Goal: Task Accomplishment & Management: Manage account settings

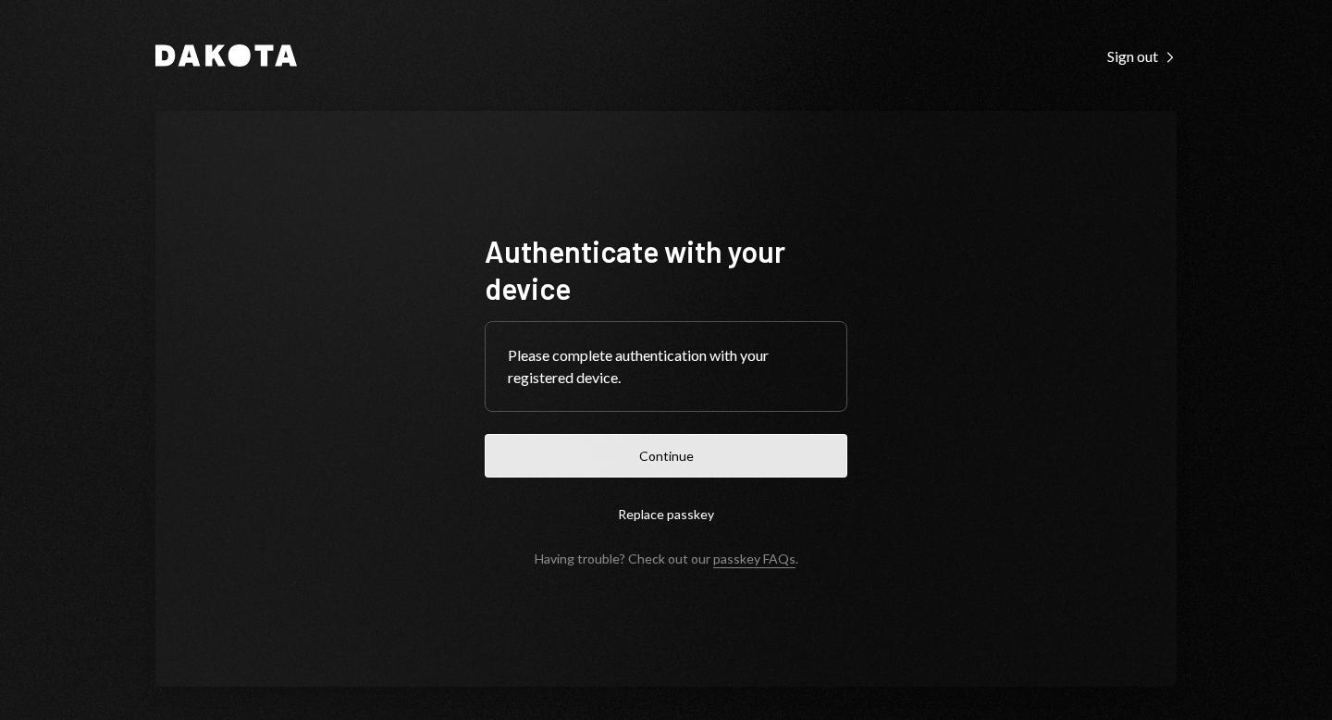
click at [657, 458] on button "Continue" at bounding box center [666, 455] width 363 height 43
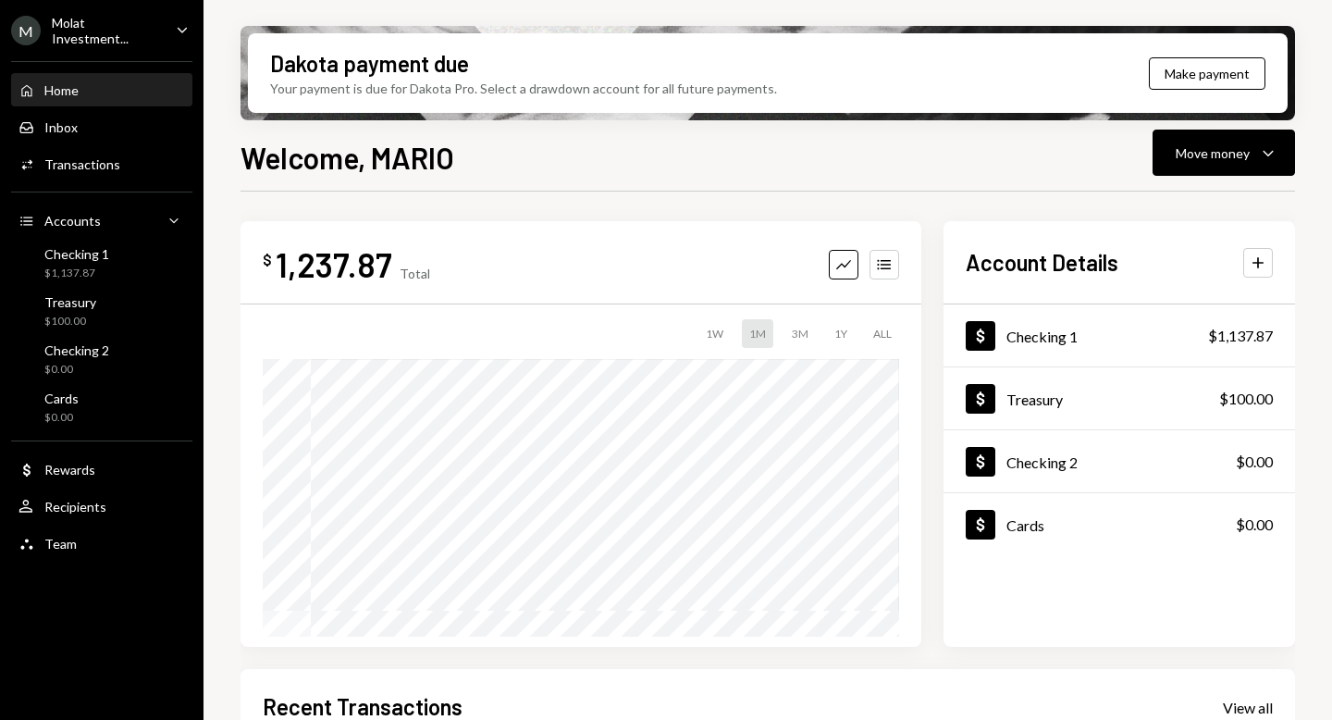
scroll to position [377, 0]
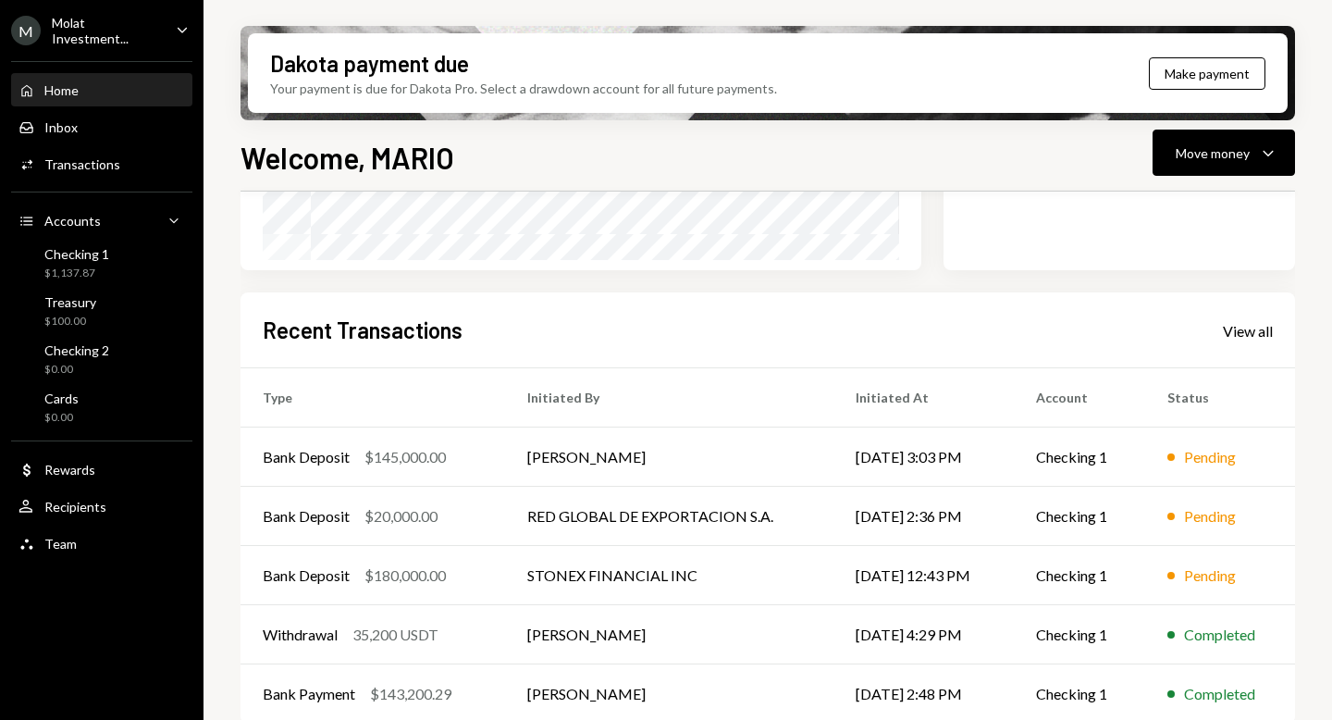
click at [112, 32] on div "Molat Investment..." at bounding box center [106, 30] width 109 height 31
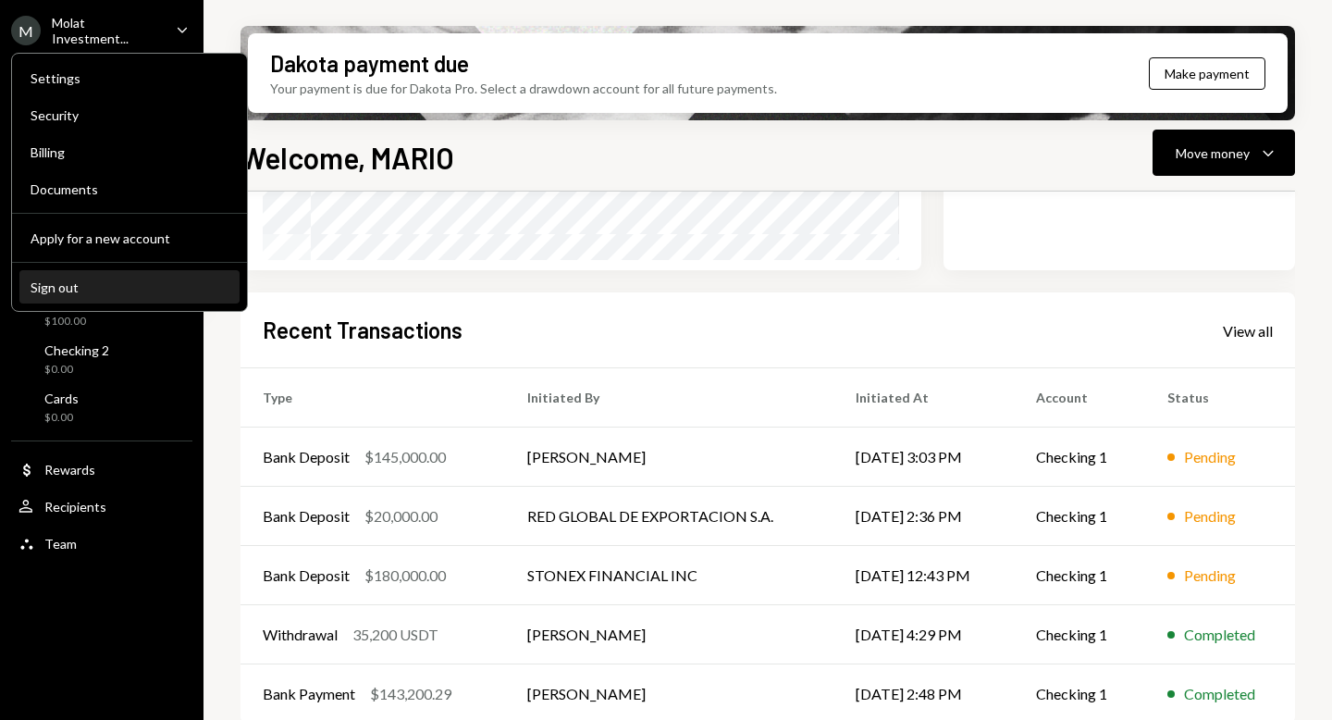
click at [91, 289] on div "Sign out" at bounding box center [130, 287] width 198 height 16
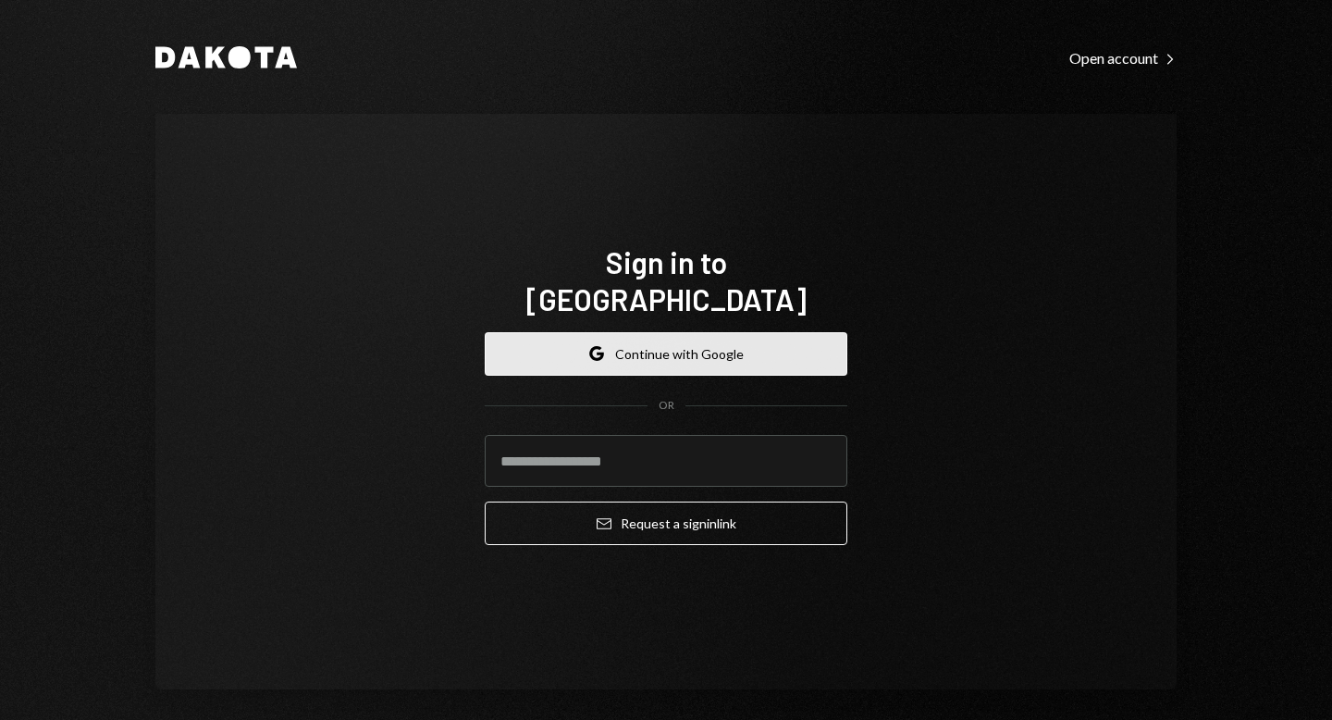
click at [615, 334] on button "Google Continue with Google" at bounding box center [666, 353] width 363 height 43
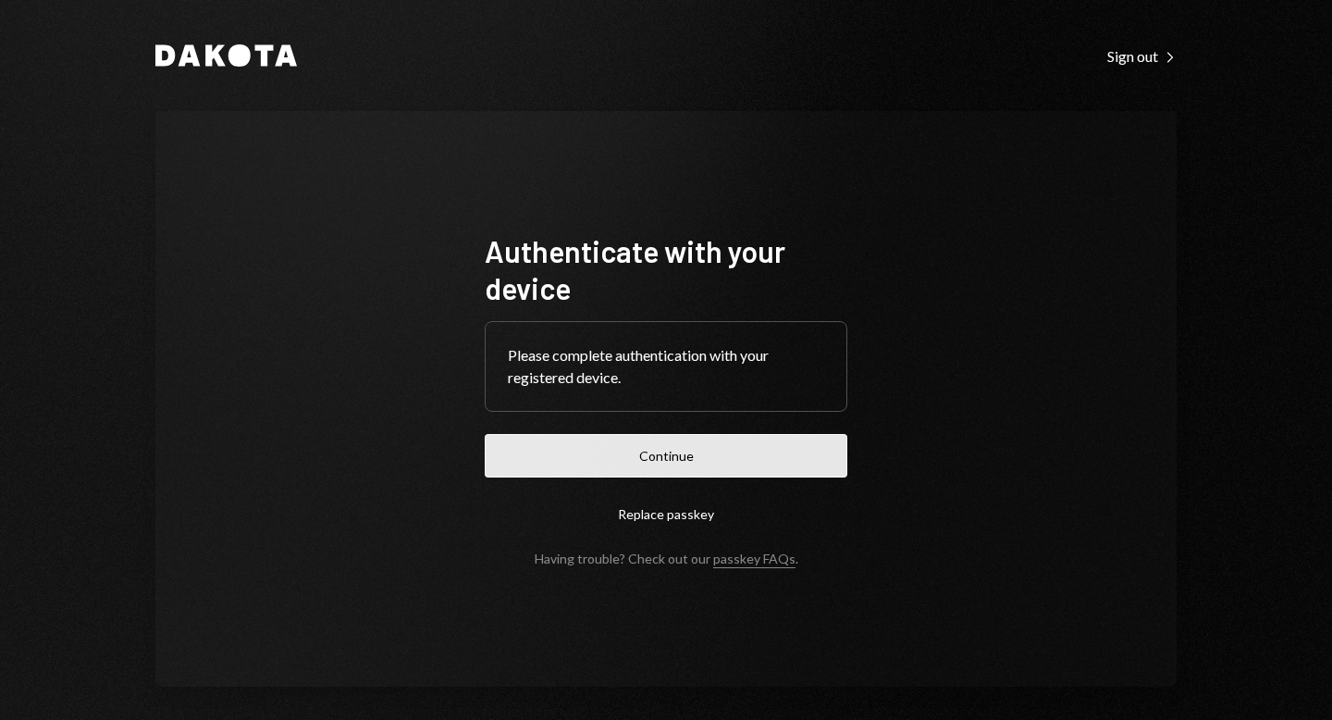
click at [692, 465] on button "Continue" at bounding box center [666, 455] width 363 height 43
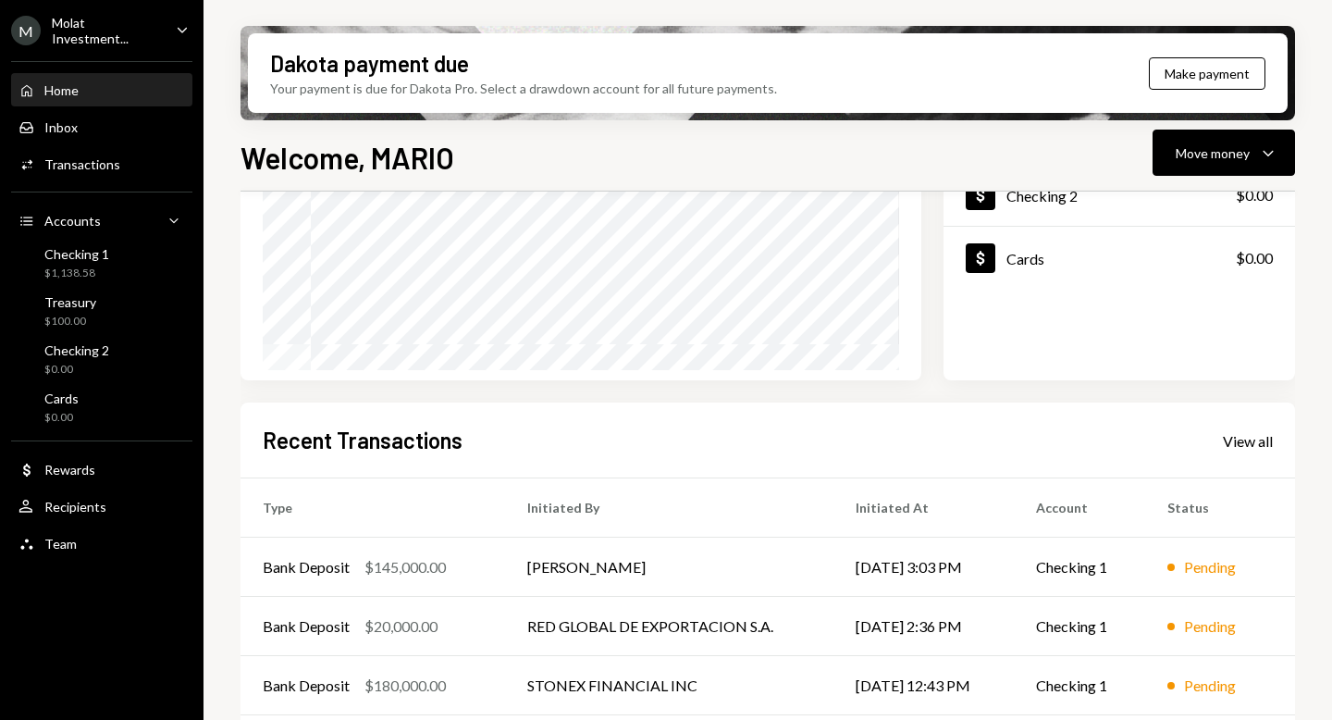
scroll to position [395, 0]
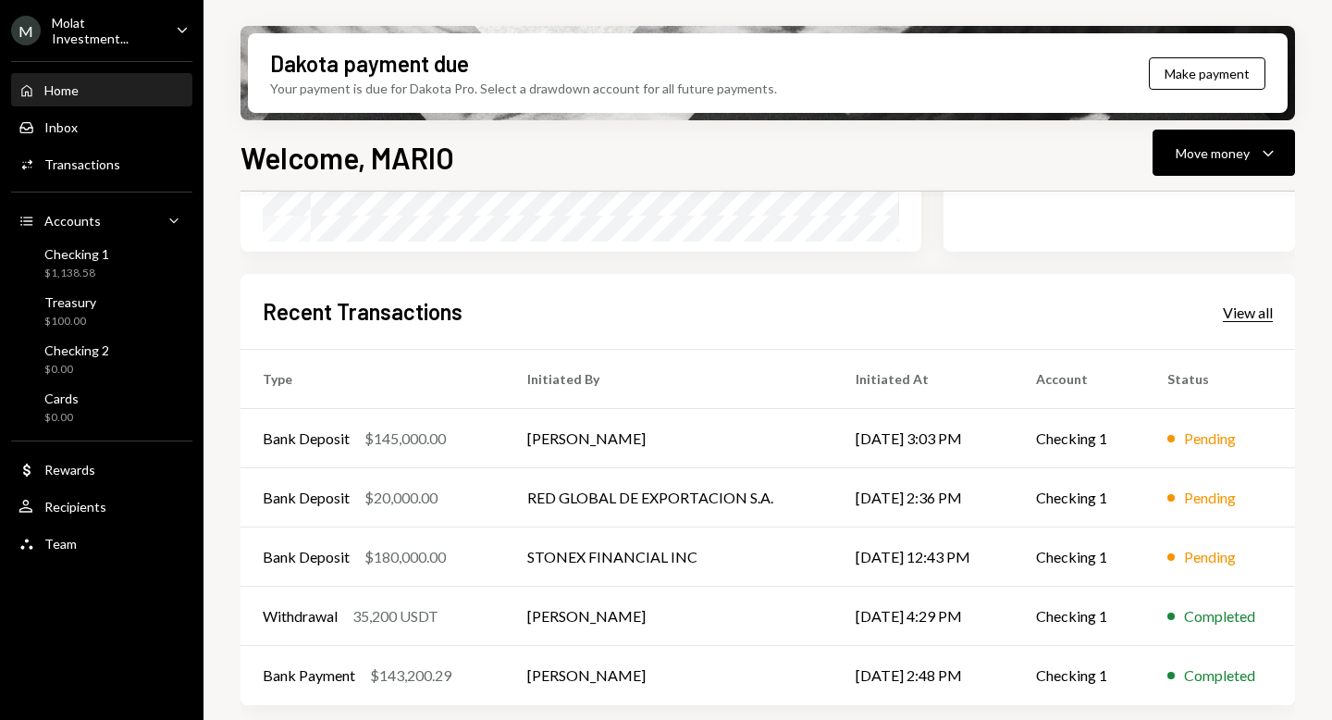
click at [1252, 312] on div "View all" at bounding box center [1248, 312] width 50 height 19
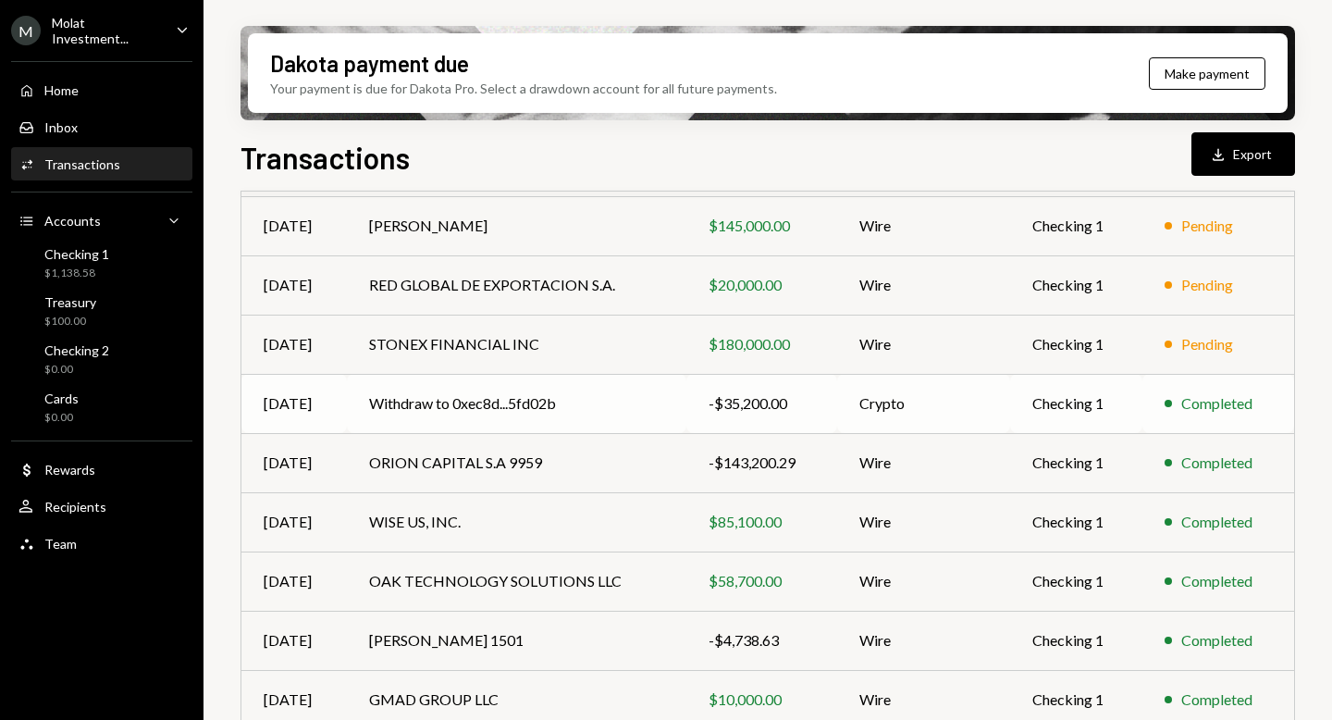
scroll to position [208, 0]
click at [515, 403] on td "Withdraw to 0xec8d...5fd02b" at bounding box center [517, 404] width 340 height 59
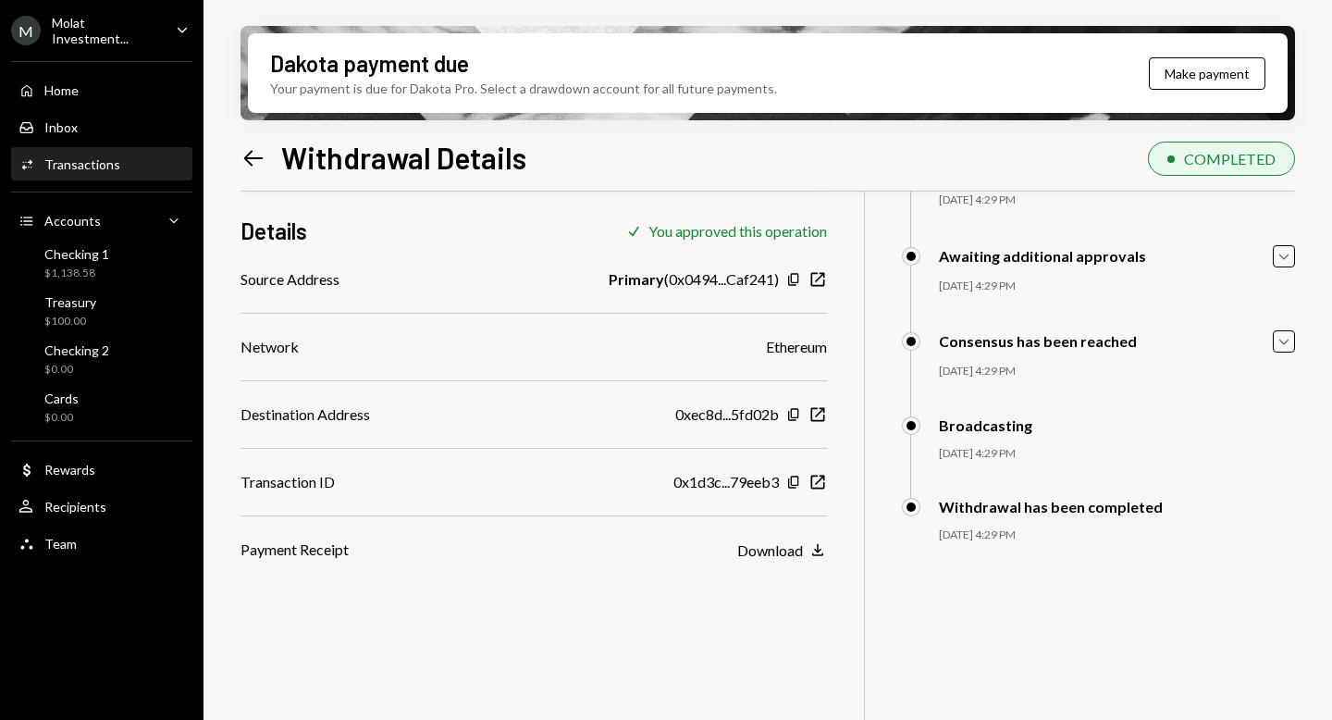
scroll to position [148, 0]
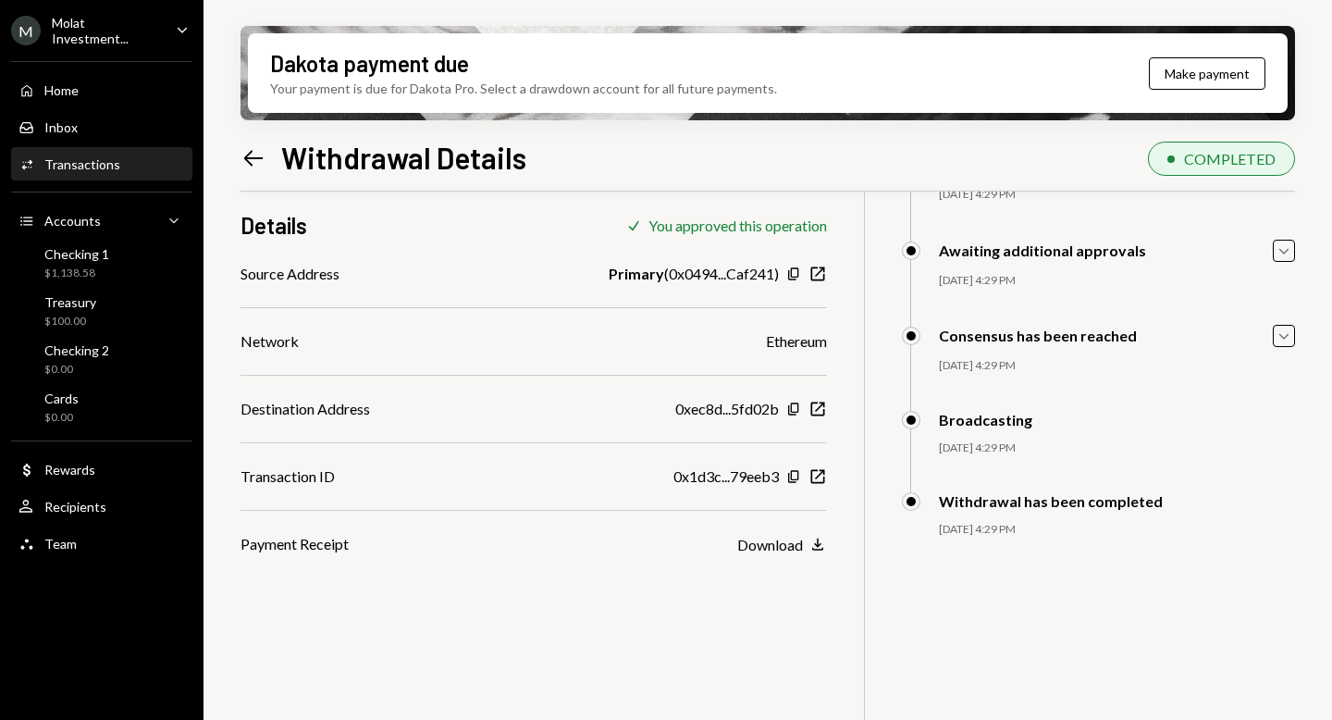
click at [252, 152] on icon "Left Arrow" at bounding box center [254, 158] width 26 height 26
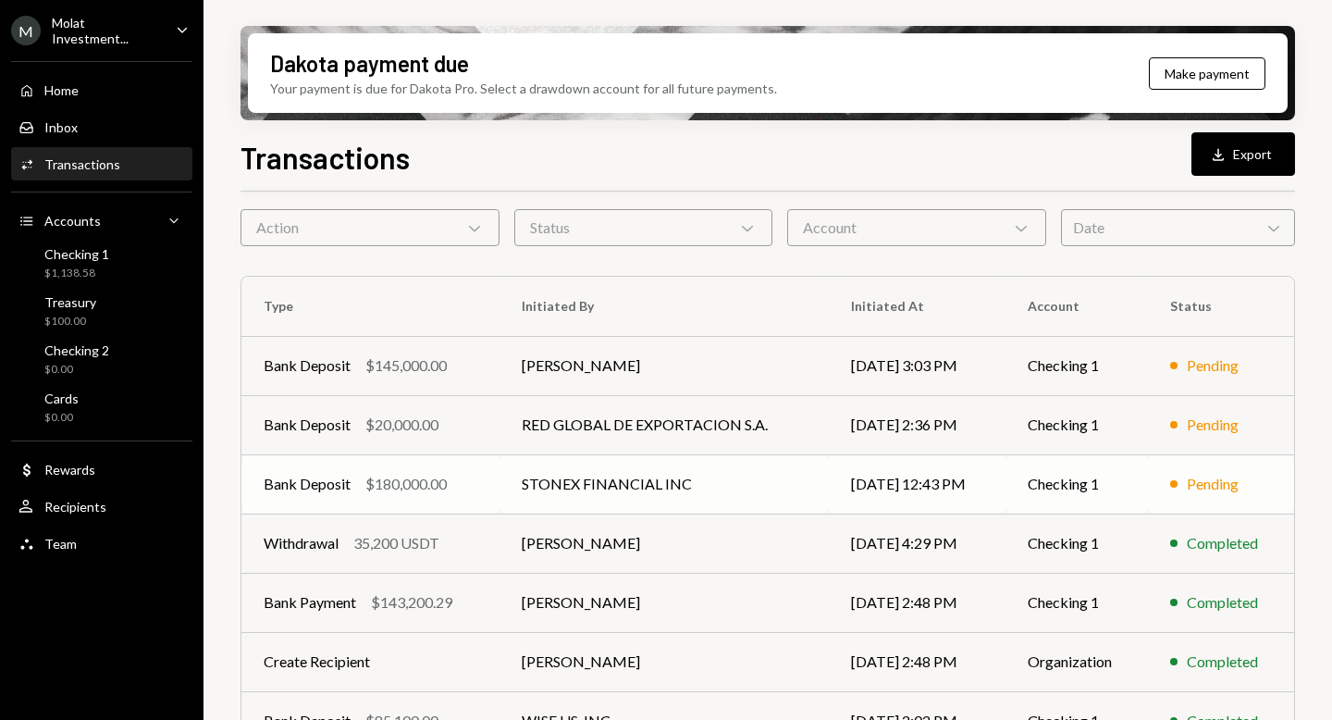
scroll to position [69, 0]
click at [510, 536] on td "[PERSON_NAME]" at bounding box center [664, 543] width 329 height 59
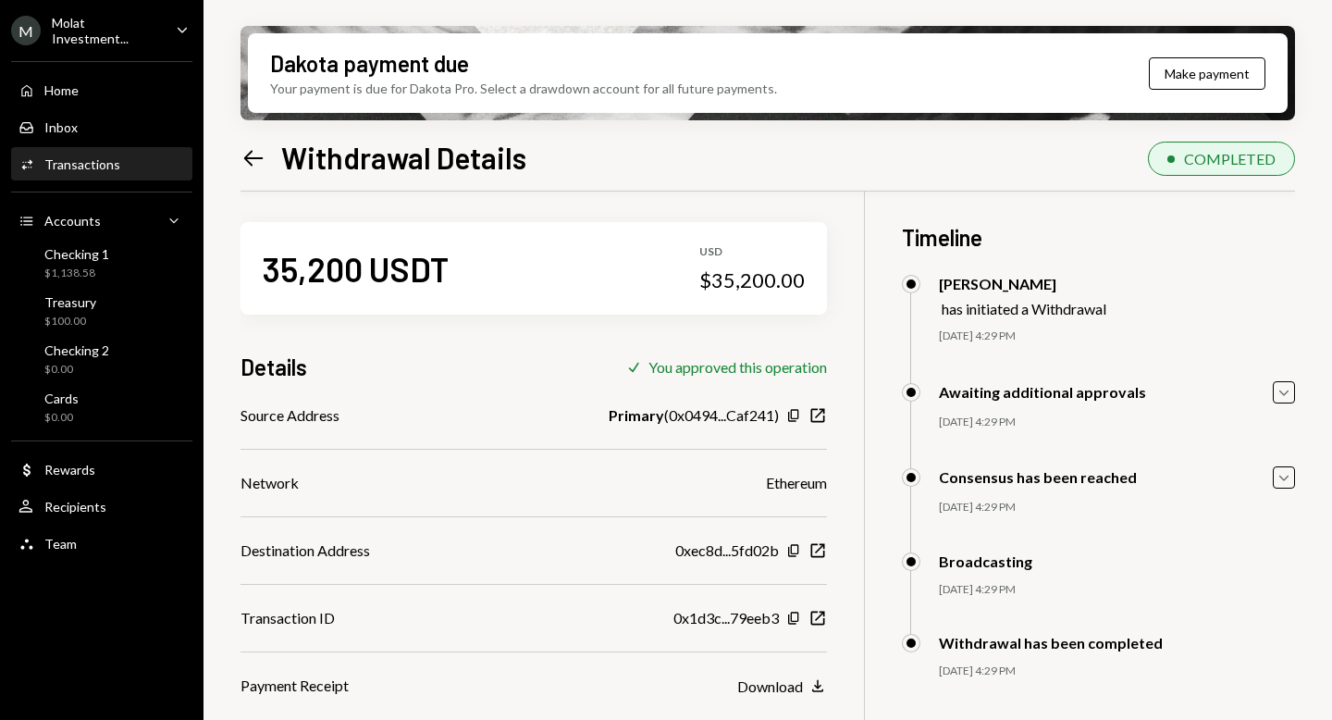
scroll to position [7, 0]
click at [75, 94] on div "Home" at bounding box center [61, 90] width 34 height 16
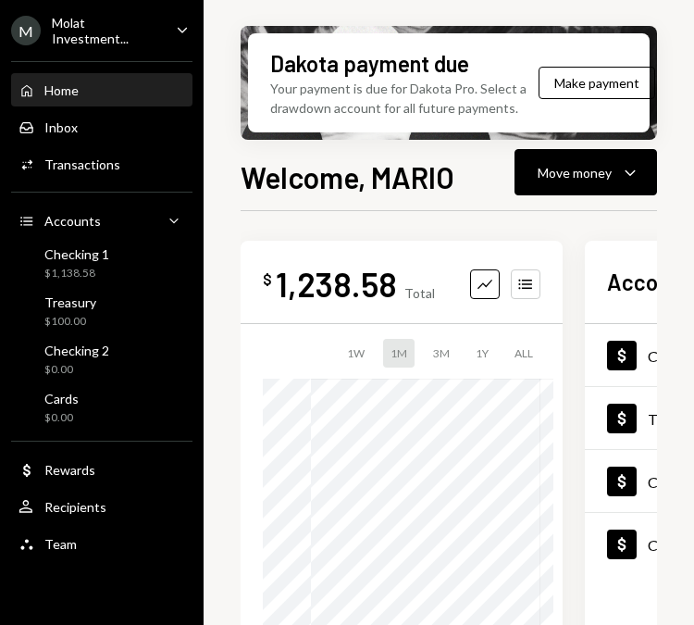
click at [115, 28] on div "Molat Investment..." at bounding box center [106, 30] width 109 height 31
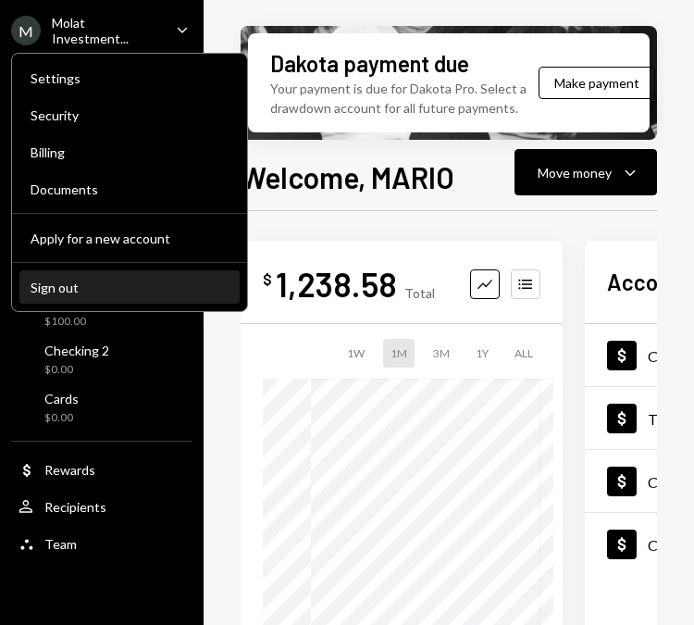
click at [105, 282] on div "Sign out" at bounding box center [130, 287] width 198 height 16
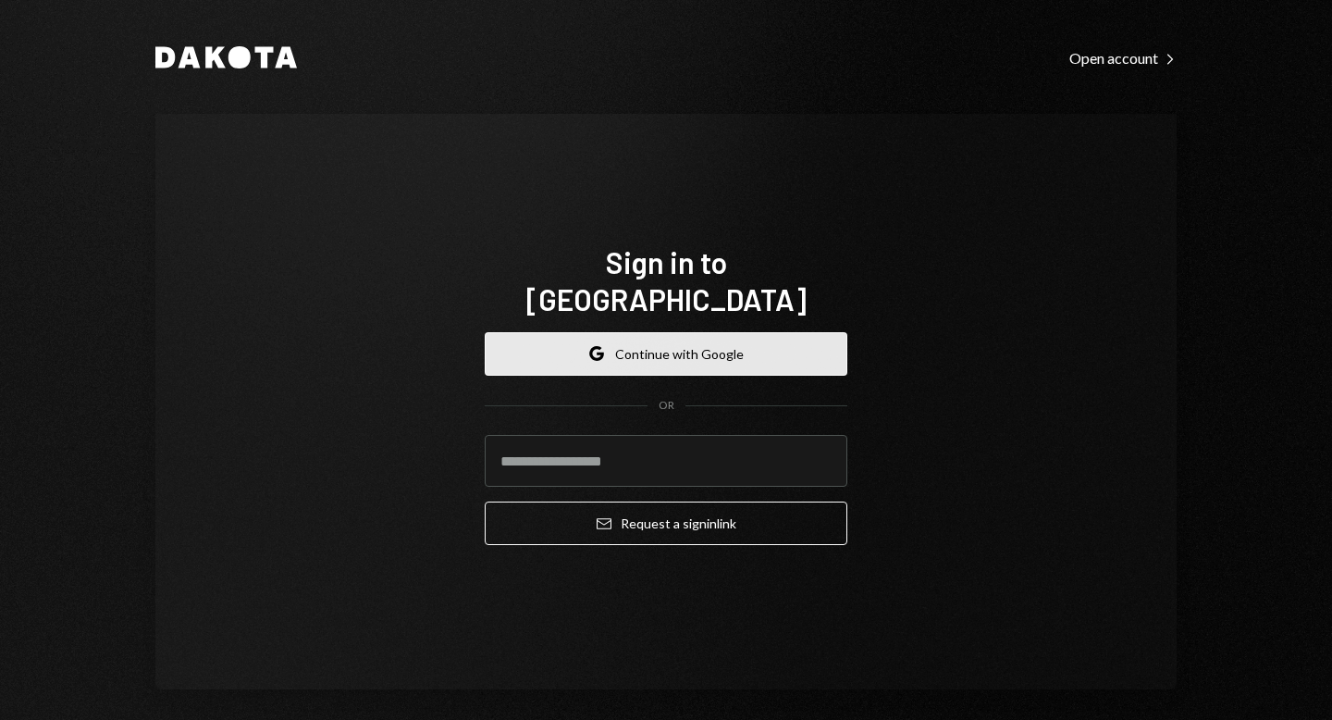
click at [601, 349] on button "Google Continue with Google" at bounding box center [666, 353] width 363 height 43
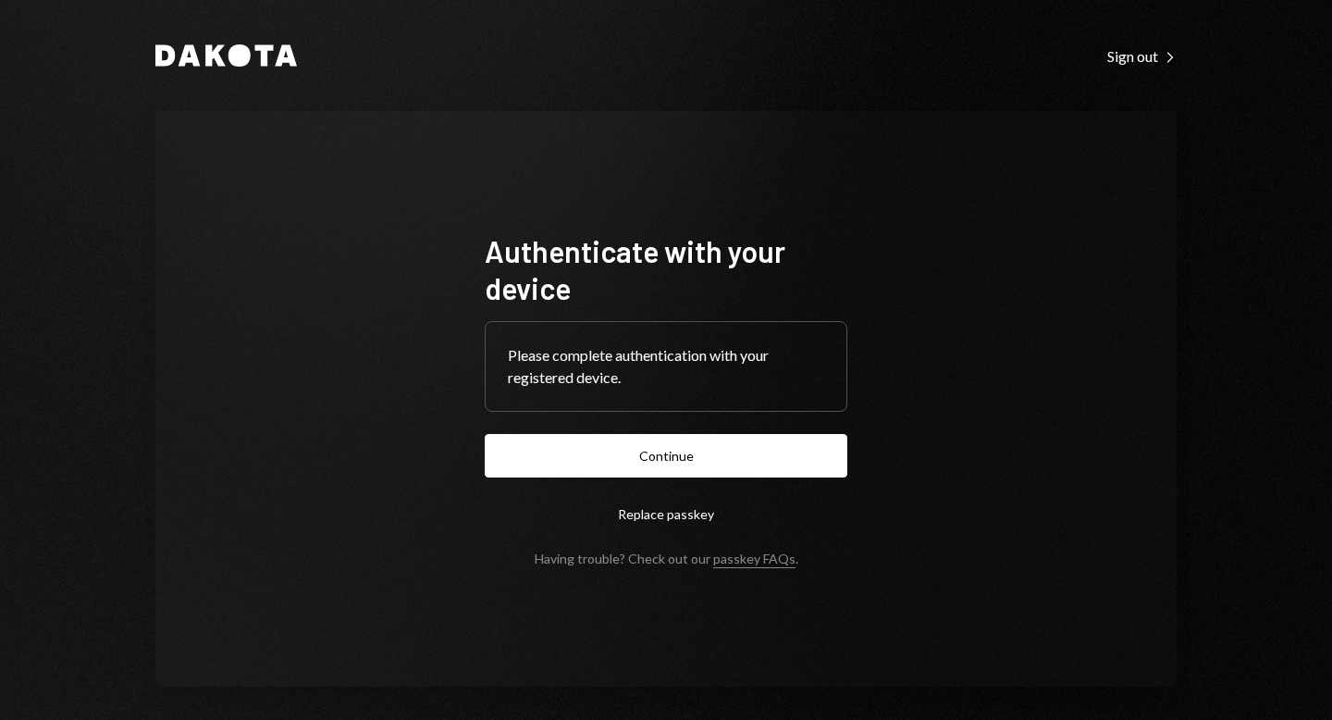
click at [688, 464] on button "Continue" at bounding box center [666, 455] width 363 height 43
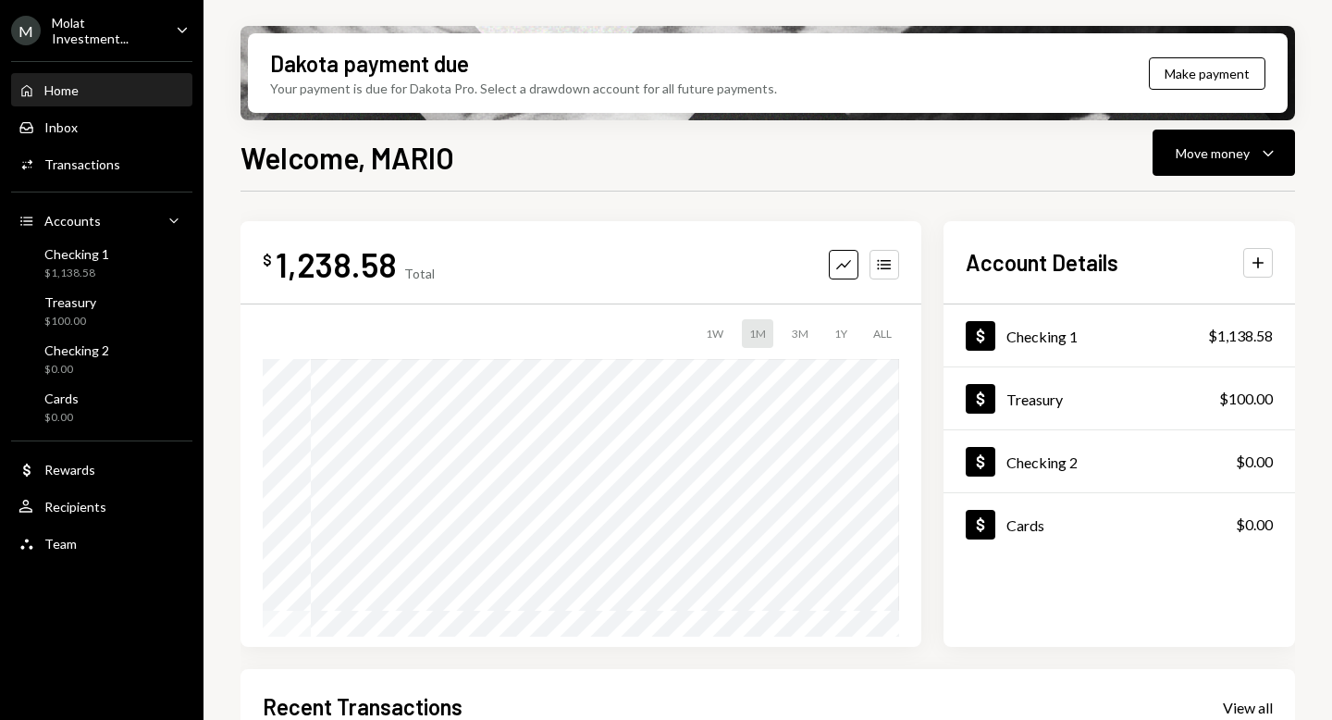
click at [81, 39] on div "M Molat Investment..." at bounding box center [86, 30] width 150 height 31
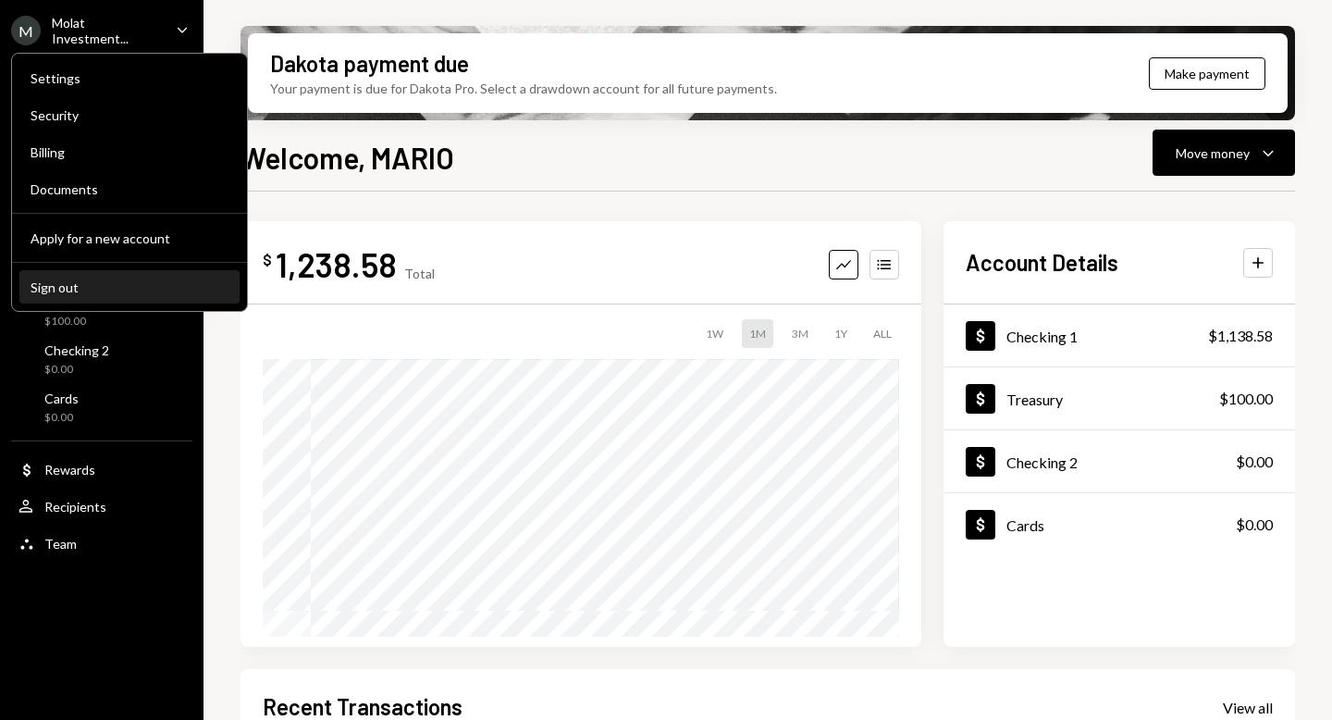
click at [107, 292] on div "Sign out" at bounding box center [130, 287] width 198 height 16
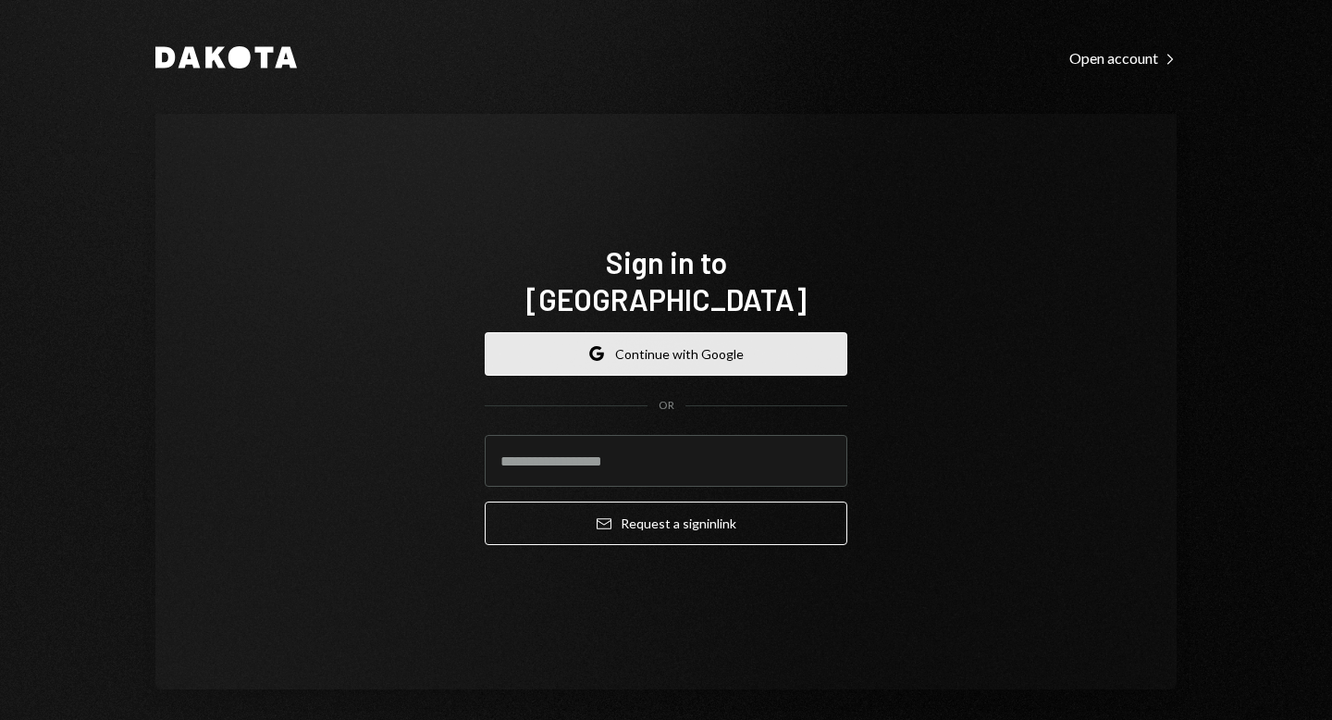
click at [668, 332] on button "Google Continue with Google" at bounding box center [666, 353] width 363 height 43
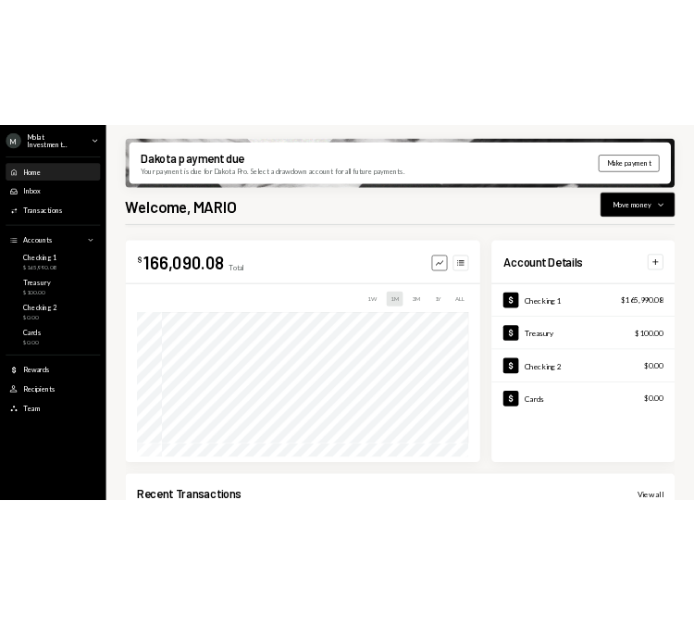
scroll to position [395, 0]
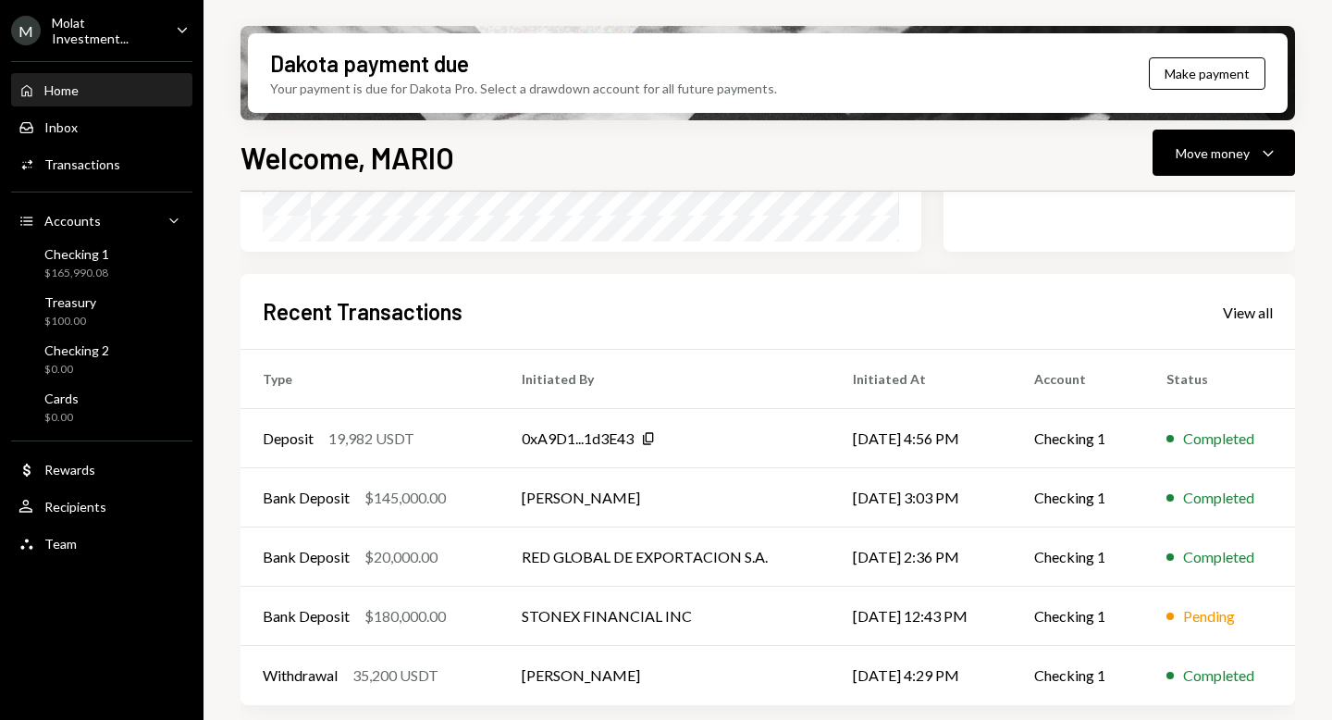
click at [112, 31] on div "Molat Investment..." at bounding box center [106, 30] width 109 height 31
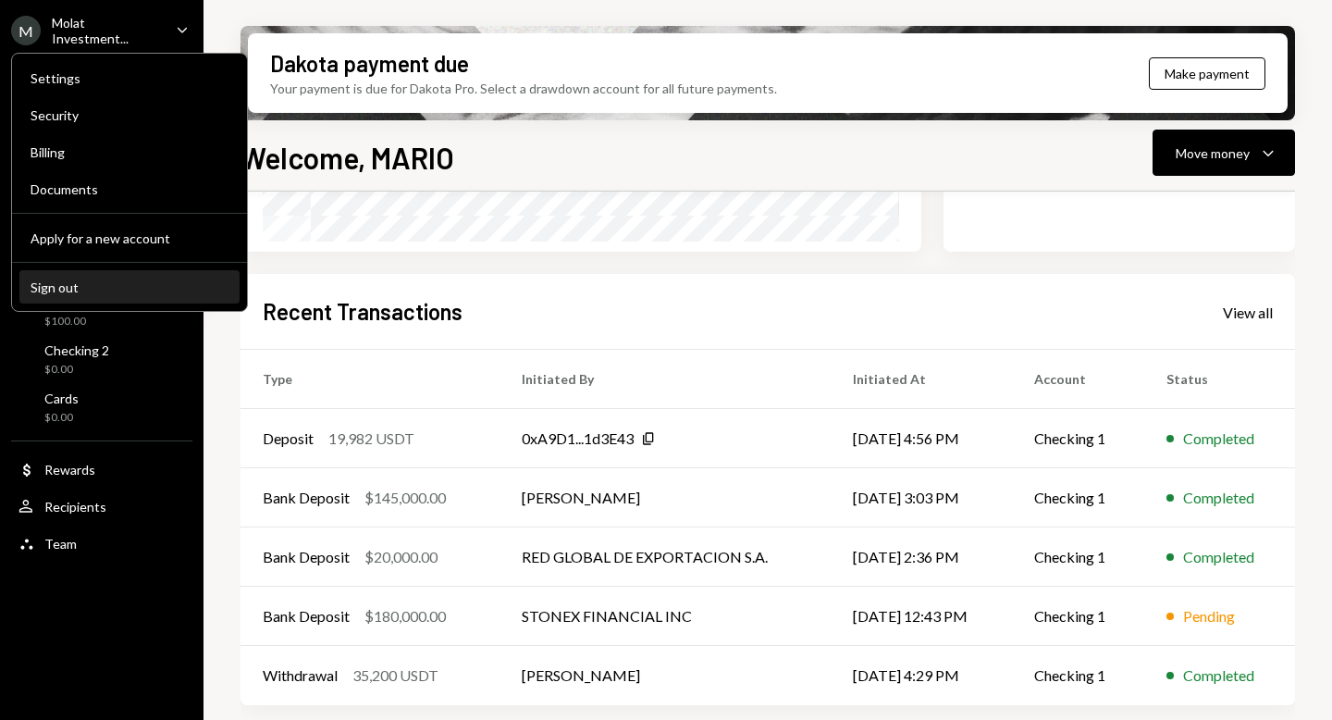
click at [96, 294] on button "Sign out" at bounding box center [129, 287] width 220 height 33
